Goal: Information Seeking & Learning: Learn about a topic

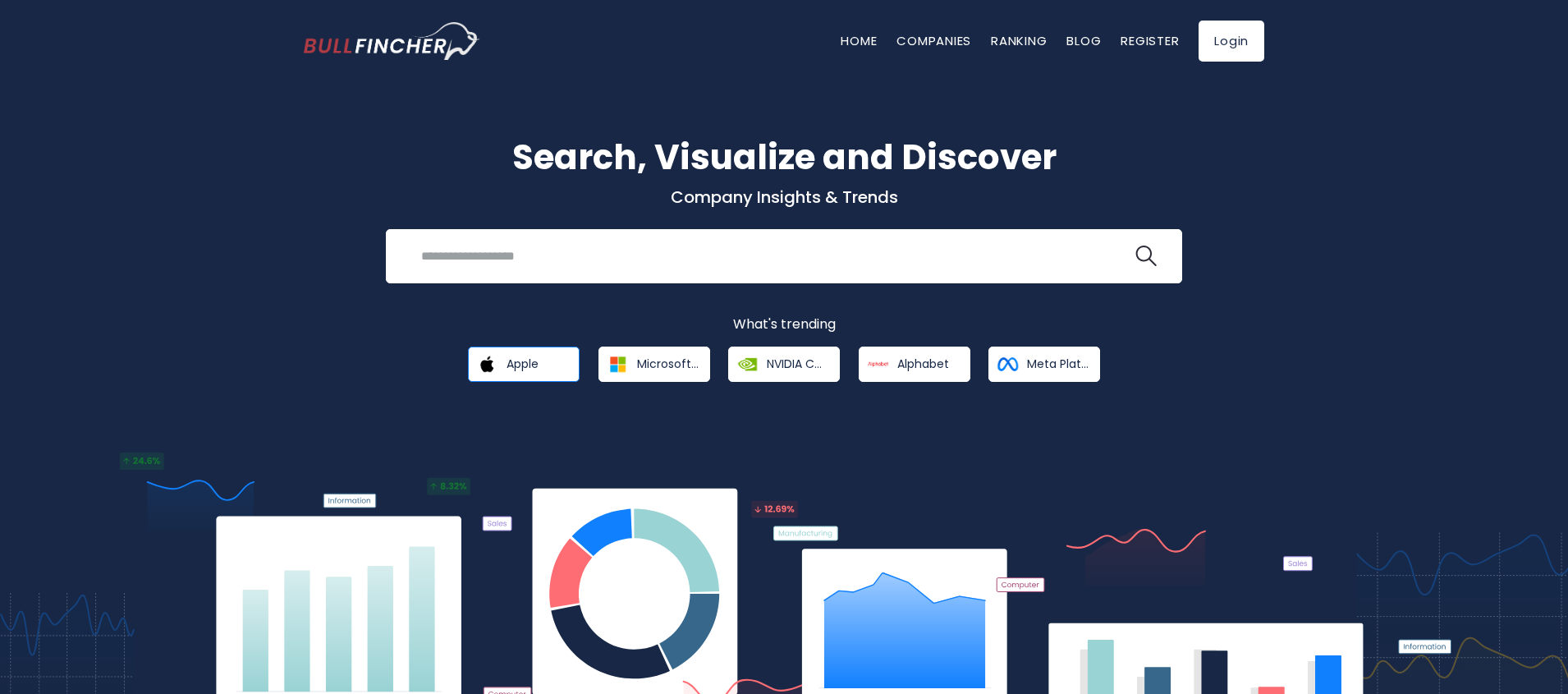
click at [523, 366] on span "Apple" at bounding box center [523, 363] width 32 height 15
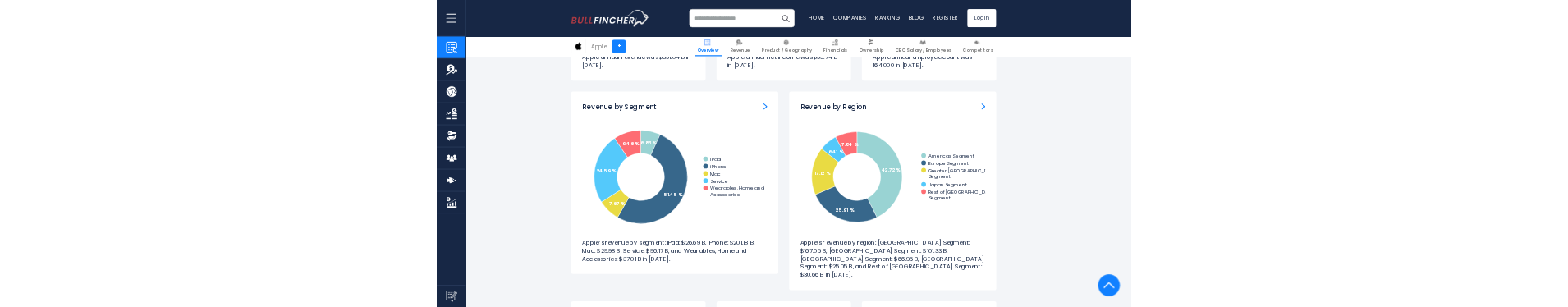
scroll to position [1775, 0]
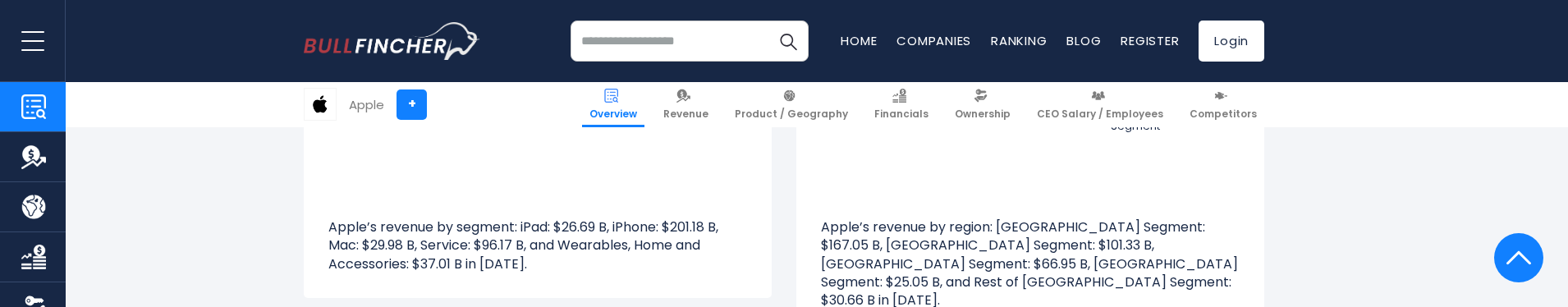
scroll to position [2564, 0]
